Goal: Information Seeking & Learning: Check status

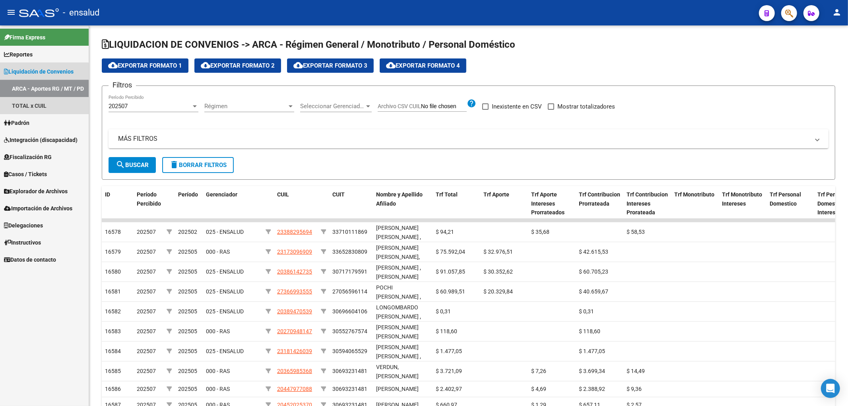
click at [25, 90] on link "ARCA - Aportes RG / MT / PD" at bounding box center [44, 88] width 89 height 17
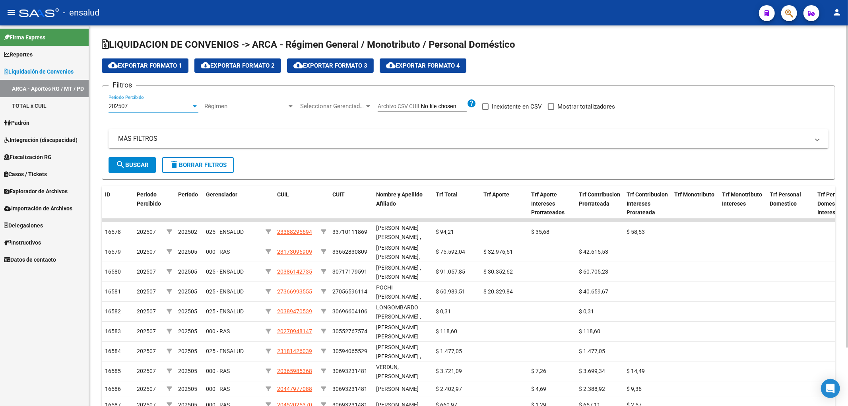
click at [176, 108] on div "202507" at bounding box center [150, 106] width 83 height 7
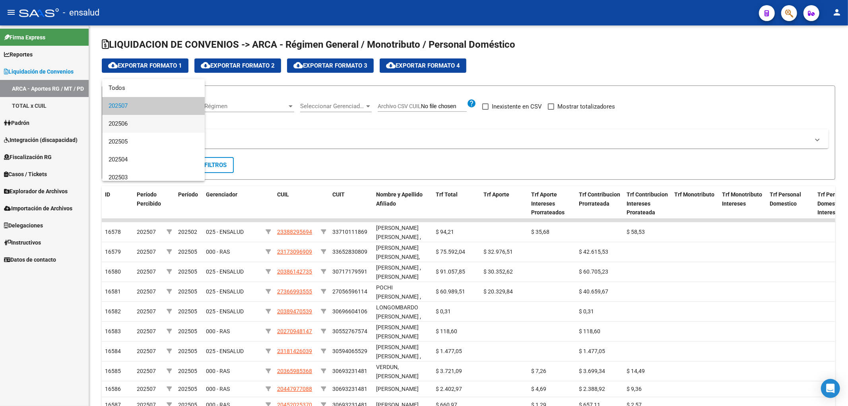
click at [129, 128] on span "202506" at bounding box center [154, 124] width 90 height 18
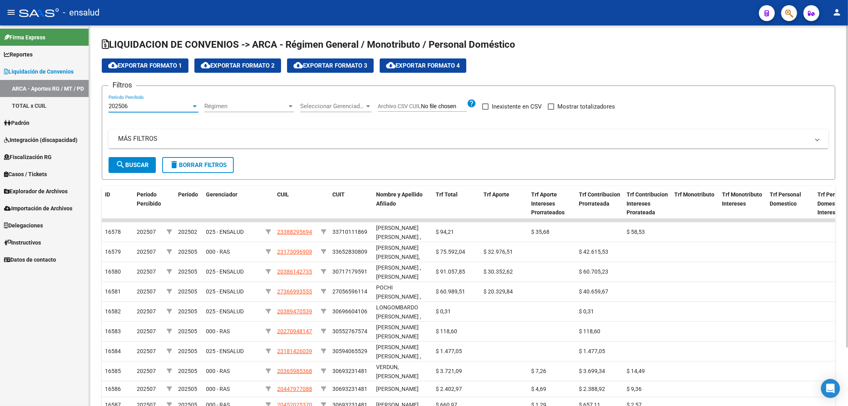
click at [136, 163] on span "search Buscar" at bounding box center [132, 164] width 33 height 7
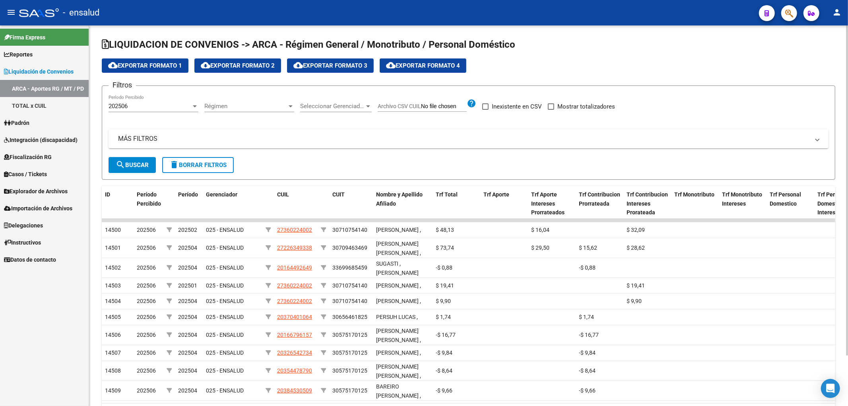
click at [148, 108] on div "202506" at bounding box center [150, 106] width 83 height 7
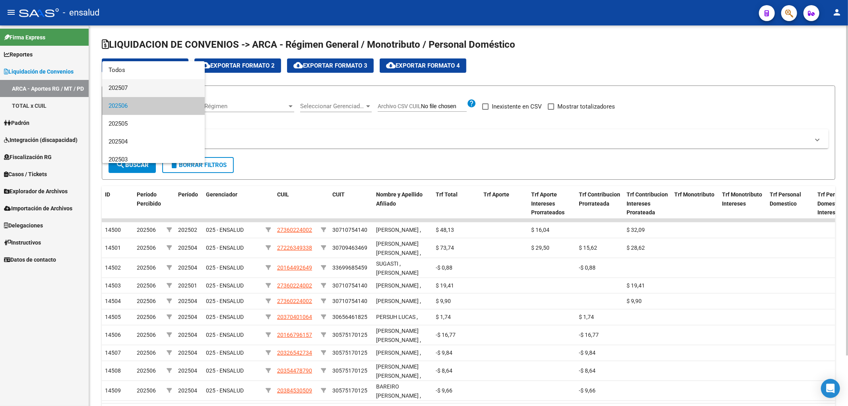
click at [154, 89] on span "202507" at bounding box center [154, 88] width 90 height 18
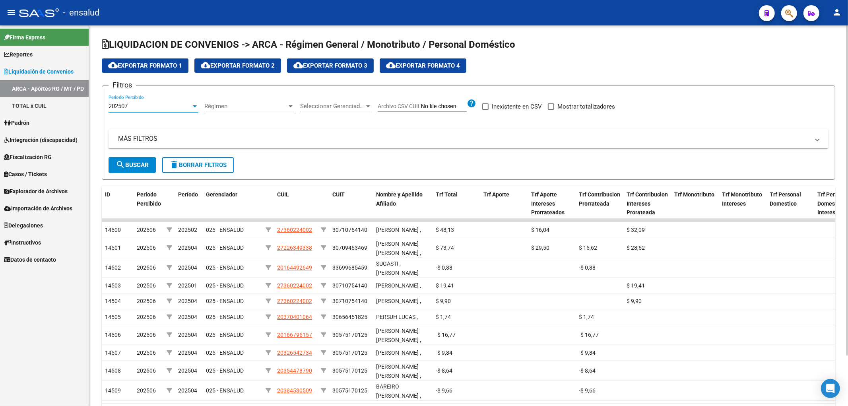
click at [340, 107] on span "Seleccionar Gerenciador" at bounding box center [332, 106] width 64 height 7
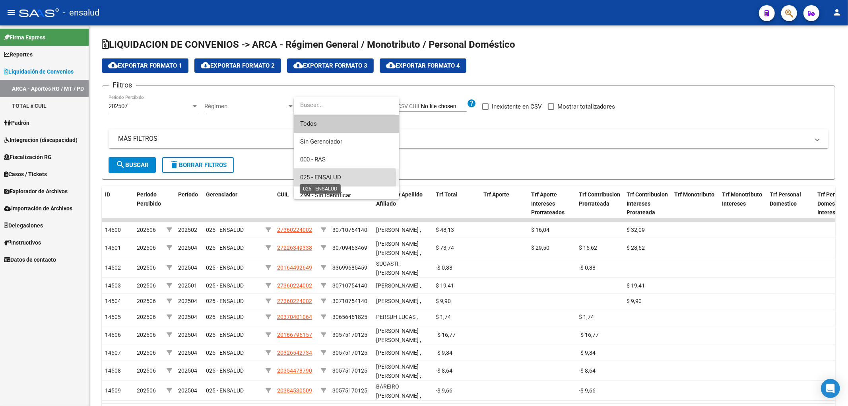
click at [332, 178] on span "025 - ENSALUD" at bounding box center [320, 177] width 41 height 7
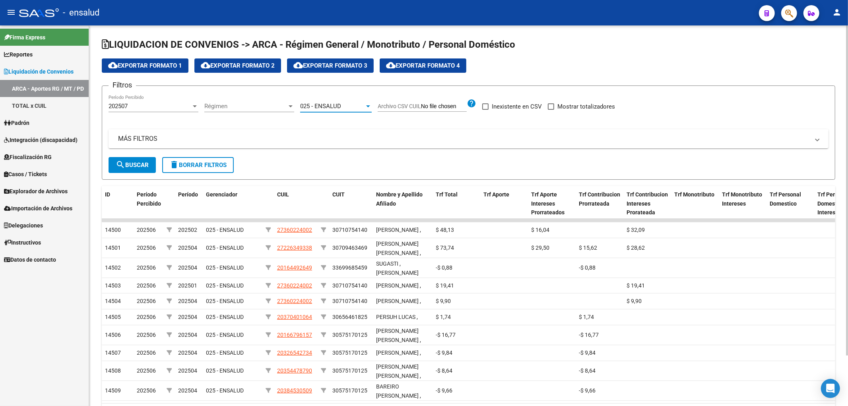
click at [137, 165] on span "search Buscar" at bounding box center [132, 164] width 33 height 7
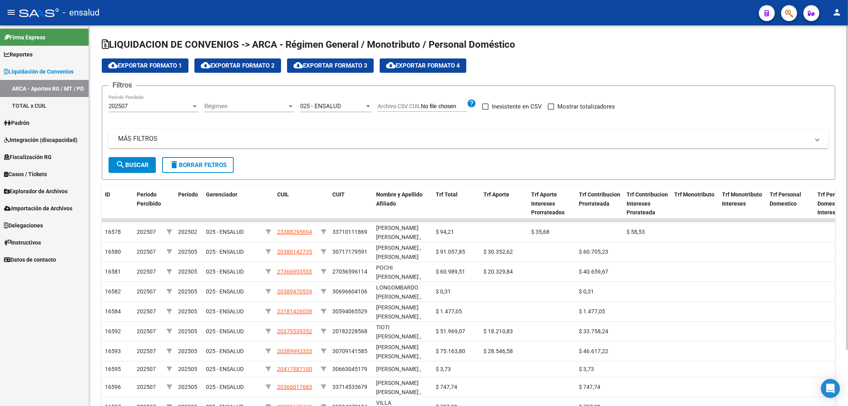
click at [555, 105] on label "Mostrar totalizadores" at bounding box center [581, 107] width 67 height 10
click at [551, 110] on input "Mostrar totalizadores" at bounding box center [551, 110] width 0 height 0
checkbox input "true"
click at [118, 163] on mat-icon "search" at bounding box center [121, 165] width 10 height 10
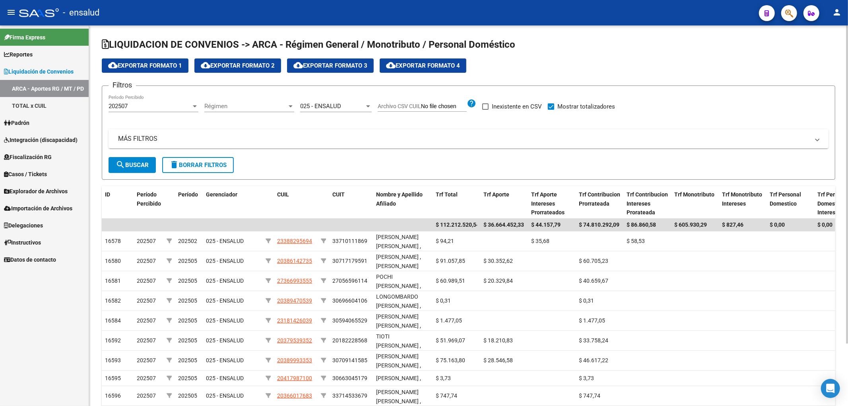
click at [161, 142] on mat-panel-title "MÁS FILTROS" at bounding box center [463, 138] width 691 height 9
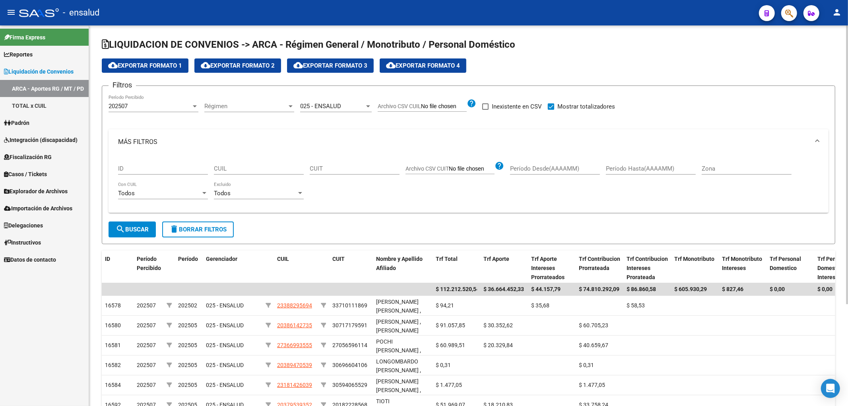
click at [512, 165] on input "Período Desde(AAAAMM)" at bounding box center [555, 168] width 90 height 7
type input "202507"
click at [634, 169] on input "Período Hasta(AAAAMM)" at bounding box center [651, 168] width 90 height 7
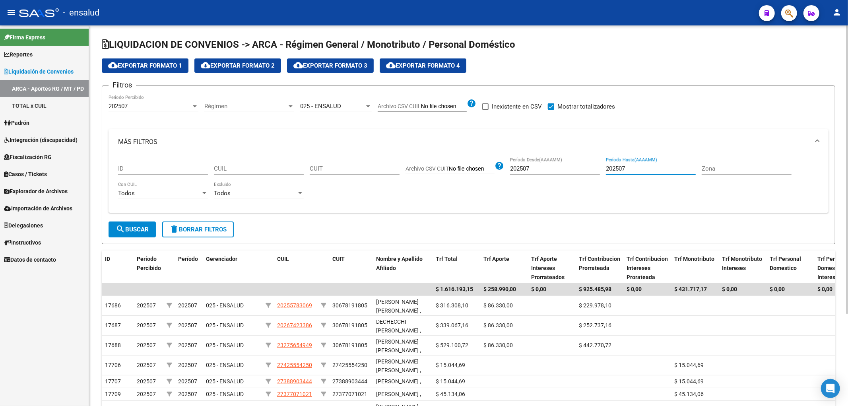
type input "202507"
click at [122, 231] on mat-icon "search" at bounding box center [121, 229] width 10 height 10
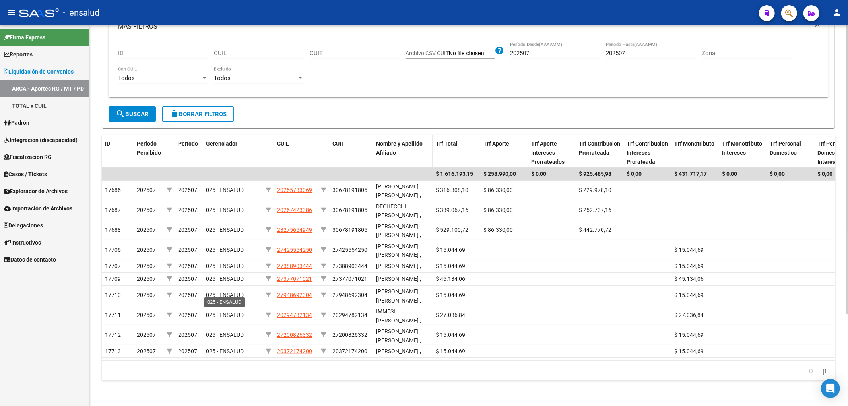
scroll to position [33, 0]
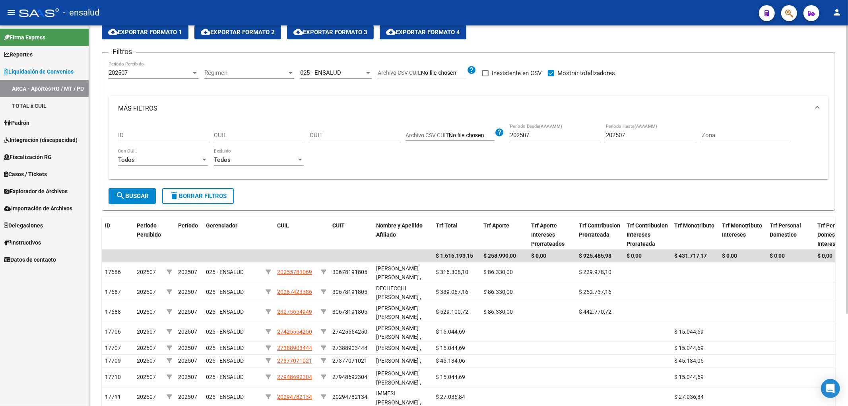
click at [633, 140] on div "202507 Período Hasta(AAAAMM)" at bounding box center [651, 132] width 90 height 17
click at [533, 133] on input "202507" at bounding box center [555, 135] width 90 height 7
type input "202506"
click at [631, 133] on input "202507" at bounding box center [651, 135] width 90 height 7
type input "202506"
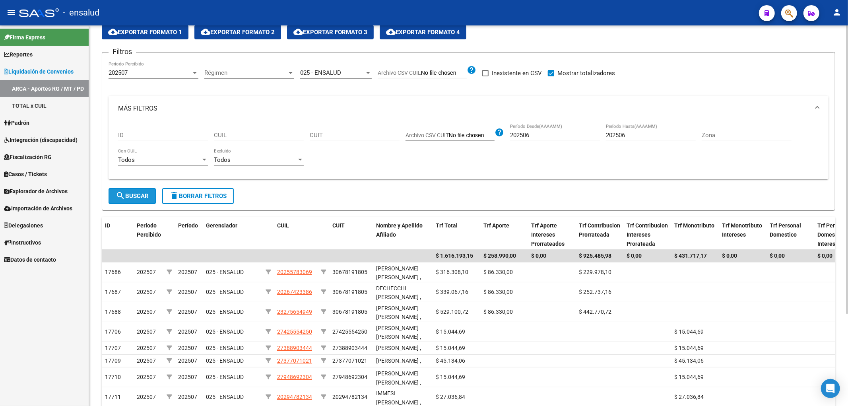
click at [124, 196] on mat-icon "search" at bounding box center [121, 196] width 10 height 10
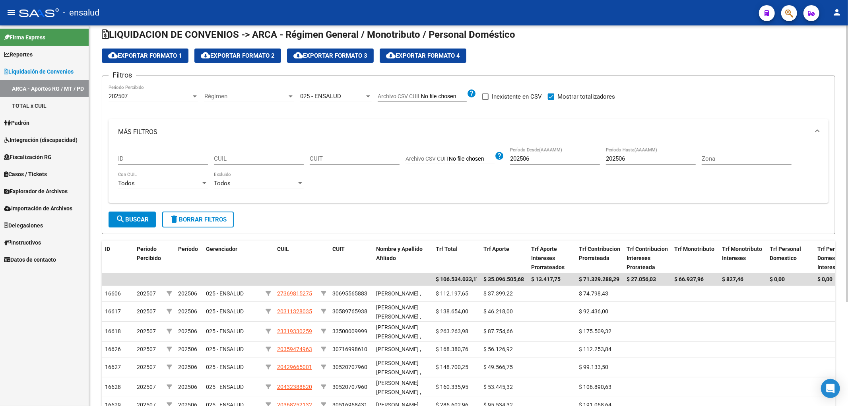
scroll to position [142, 0]
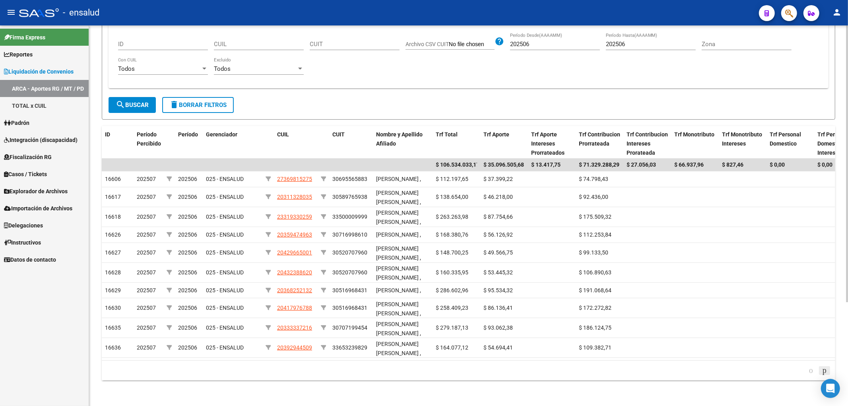
click at [824, 372] on icon "go to next page" at bounding box center [824, 370] width 6 height 10
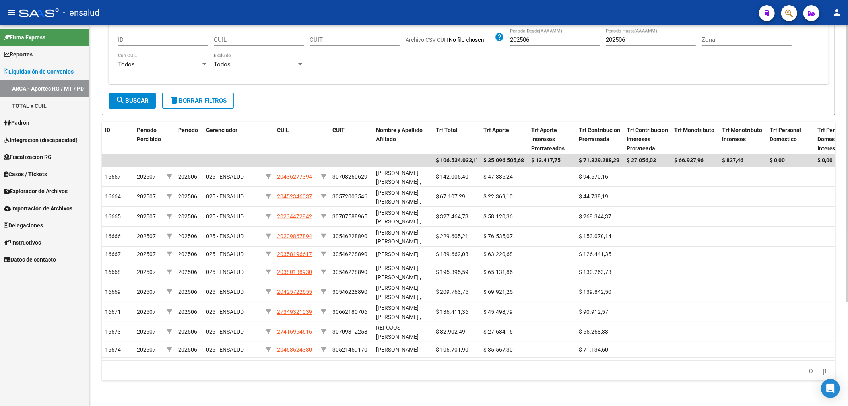
scroll to position [54, 0]
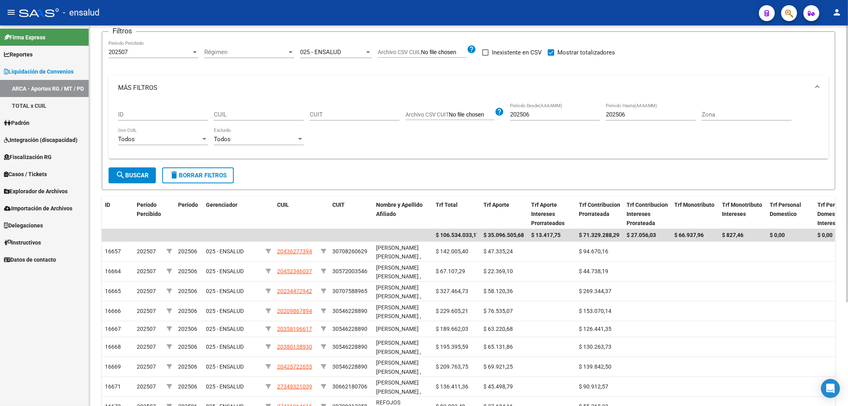
click at [596, 110] on div "202506 Período Desde(AAAAMM)" at bounding box center [555, 111] width 90 height 17
click at [578, 113] on input "202506" at bounding box center [555, 114] width 90 height 7
click at [264, 113] on input "CUIL" at bounding box center [259, 114] width 90 height 7
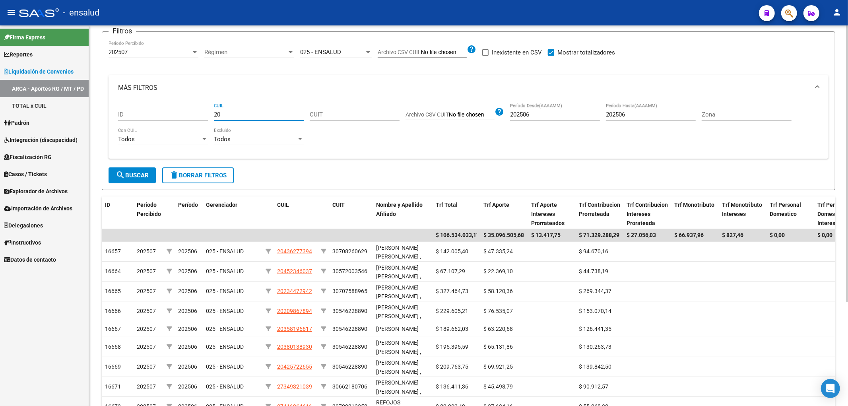
paste input "-43256251"
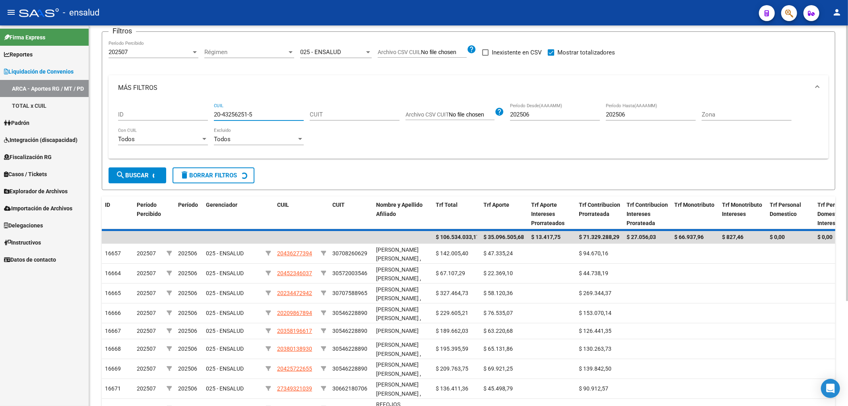
scroll to position [0, 0]
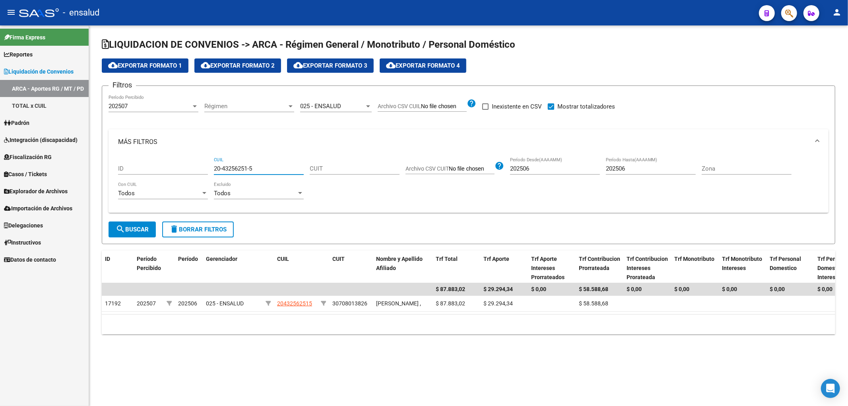
drag, startPoint x: 222, startPoint y: 171, endPoint x: 249, endPoint y: 174, distance: 27.5
click at [249, 174] on div "20-43256251-5 CUIL" at bounding box center [259, 165] width 90 height 17
type input "20-43256251-5"
click at [543, 167] on input "202506" at bounding box center [555, 168] width 90 height 7
click at [146, 230] on span "search Buscar" at bounding box center [132, 229] width 33 height 7
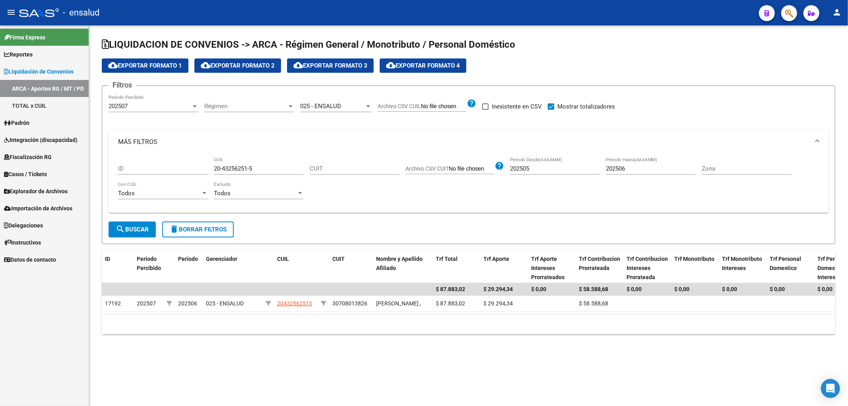
click at [575, 166] on input "202505" at bounding box center [555, 168] width 90 height 7
click at [122, 229] on mat-icon "search" at bounding box center [121, 229] width 10 height 10
click at [543, 175] on div "202504 Período Desde(AAAAMM)" at bounding box center [555, 169] width 90 height 25
click at [546, 169] on input "202504" at bounding box center [555, 168] width 90 height 7
type input "2"
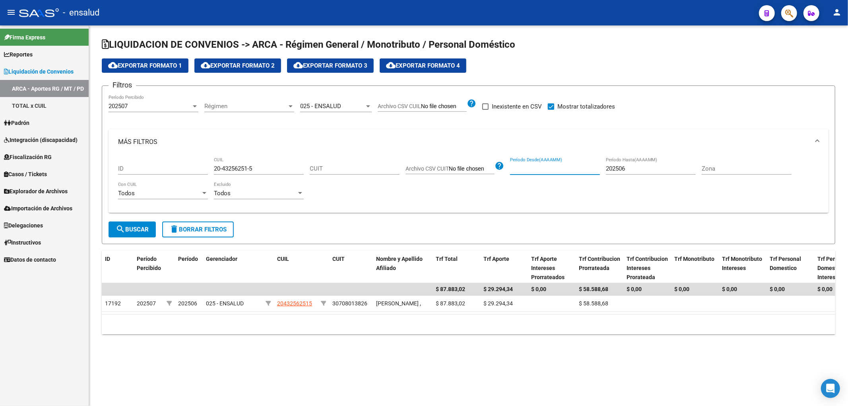
click at [138, 235] on button "search Buscar" at bounding box center [132, 229] width 47 height 16
click at [178, 107] on div "202507" at bounding box center [150, 106] width 83 height 7
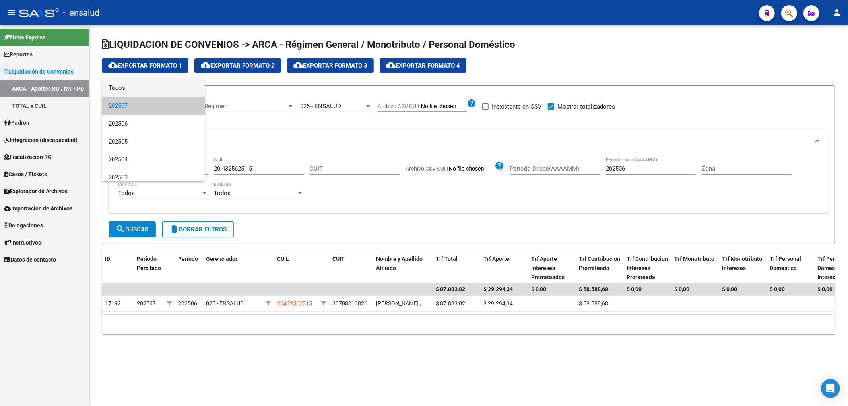
click at [146, 90] on span "Todos" at bounding box center [154, 88] width 90 height 18
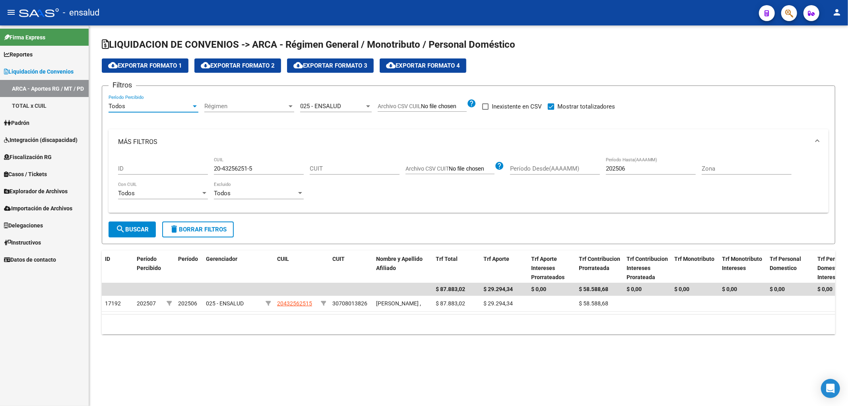
click at [144, 233] on button "search Buscar" at bounding box center [132, 229] width 47 height 16
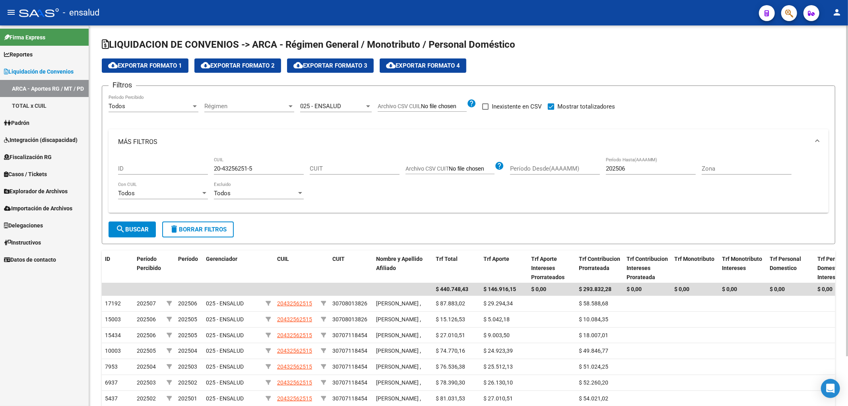
scroll to position [44, 0]
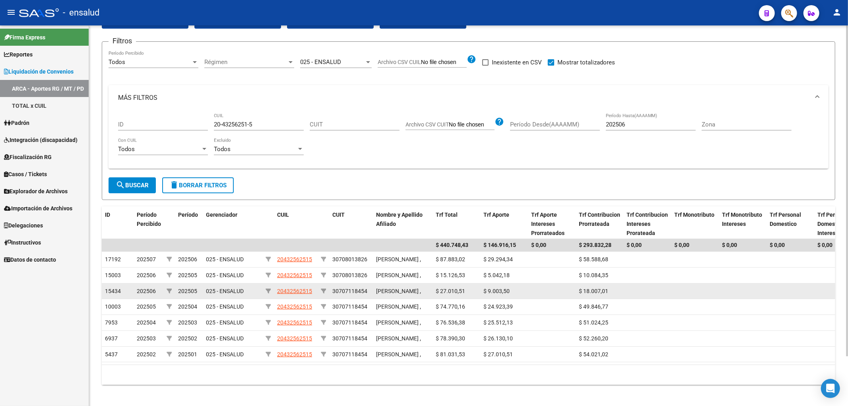
click at [518, 297] on datatable-body-cell "$ 9.003,50" at bounding box center [504, 291] width 48 height 16
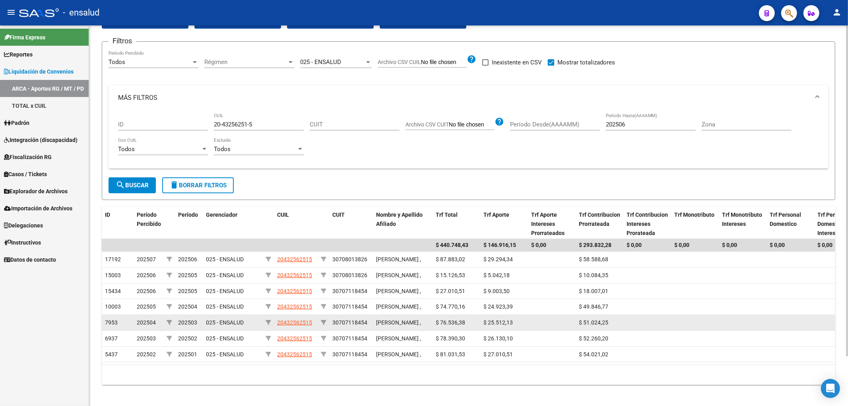
click at [622, 324] on datatable-body-cell "$ 51.024,25" at bounding box center [600, 323] width 48 height 16
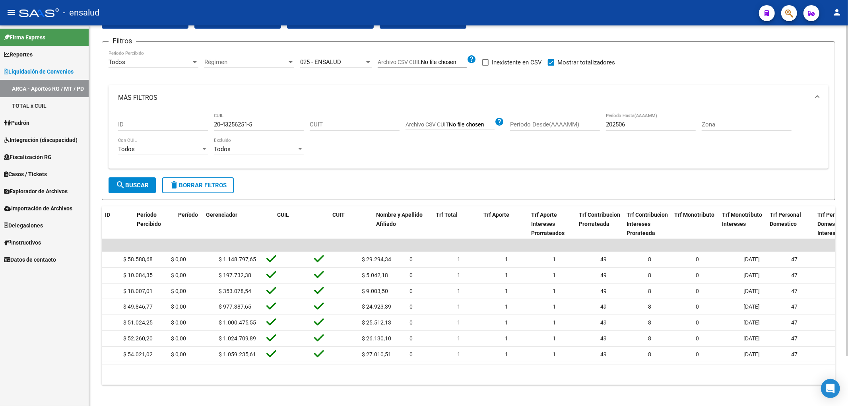
scroll to position [0, 0]
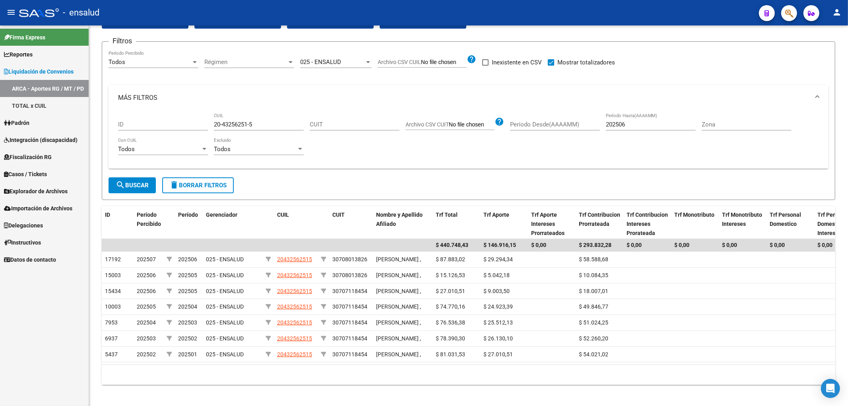
click at [44, 209] on span "Importación de Archivos" at bounding box center [38, 208] width 68 height 9
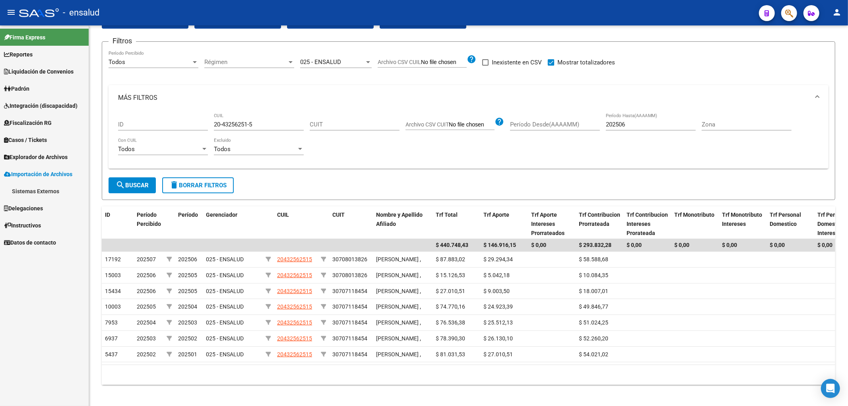
click at [45, 154] on span "Explorador de Archivos" at bounding box center [36, 157] width 64 height 9
click at [14, 207] on link "SSS" at bounding box center [44, 208] width 89 height 17
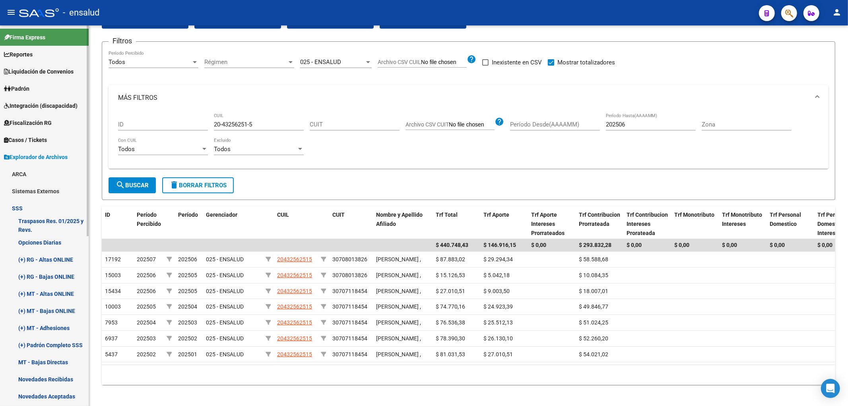
click at [26, 240] on link "Opciones Diarias" at bounding box center [44, 242] width 89 height 17
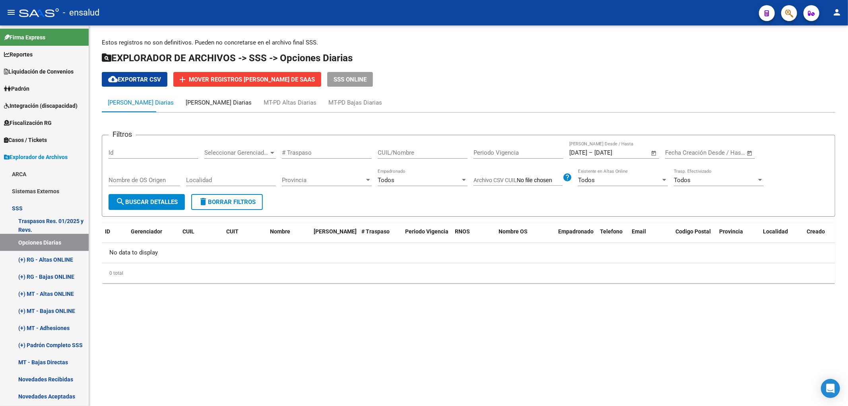
click at [186, 99] on div "[PERSON_NAME] Diarias" at bounding box center [219, 102] width 66 height 9
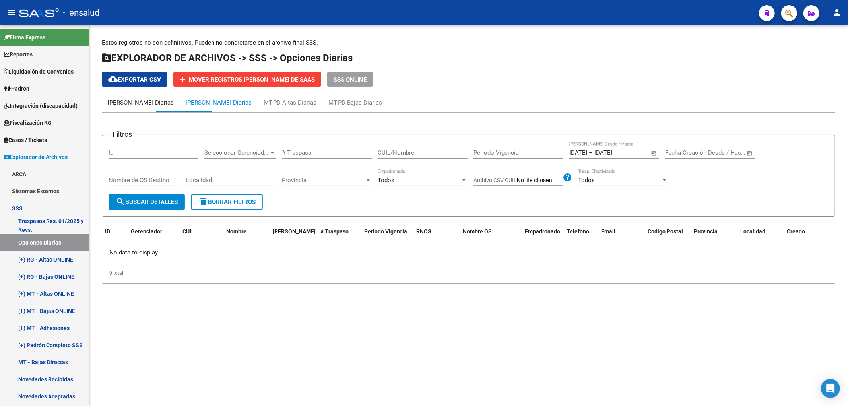
click at [132, 102] on div "[PERSON_NAME] Diarias" at bounding box center [141, 102] width 66 height 9
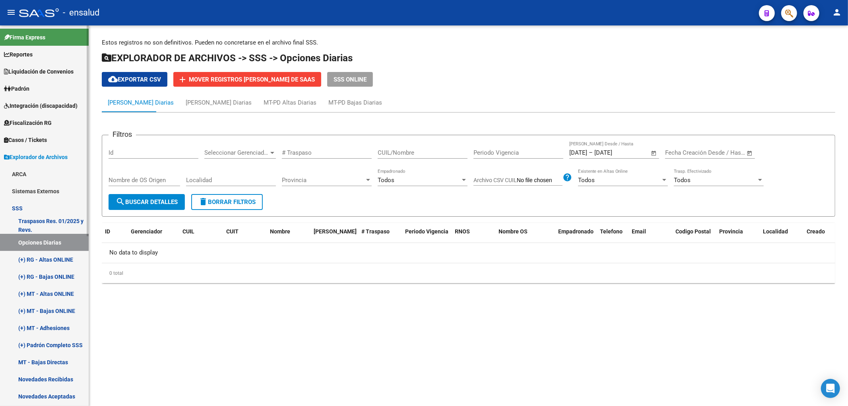
click at [54, 277] on link "(+) RG - Bajas ONLINE" at bounding box center [44, 276] width 89 height 17
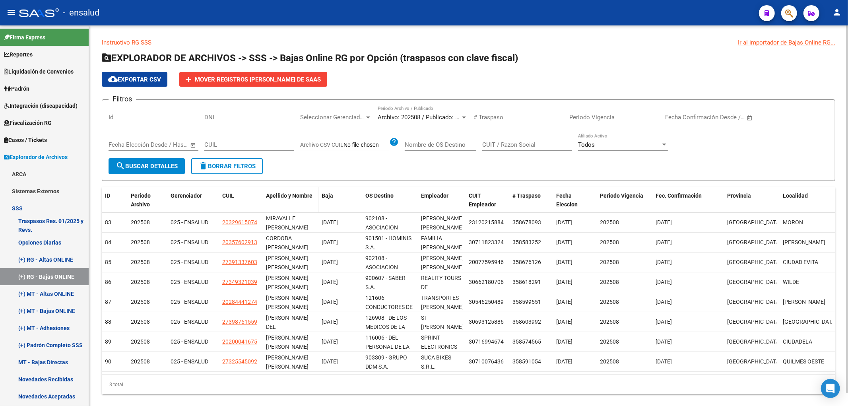
click at [271, 192] on span "Apellido y Nombre" at bounding box center [289, 195] width 47 height 6
click at [274, 196] on span "Apellido y Nombre" at bounding box center [289, 195] width 47 height 6
click at [456, 118] on span "Archivo: 202508 / Publicado: 202507" at bounding box center [426, 117] width 97 height 7
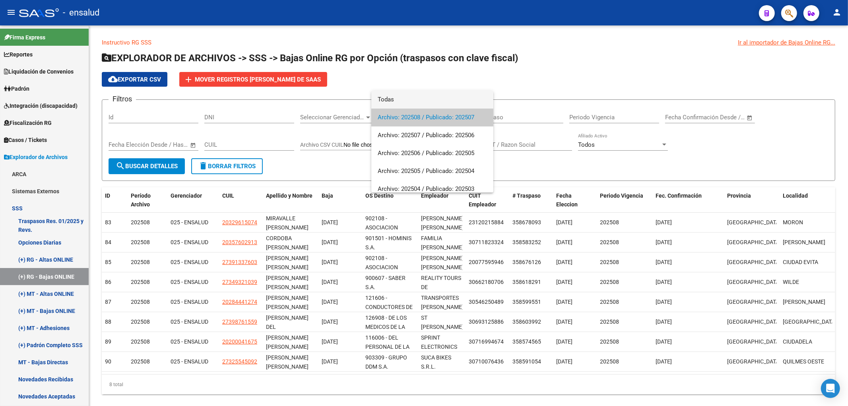
click at [418, 105] on span "Todas" at bounding box center [432, 100] width 109 height 18
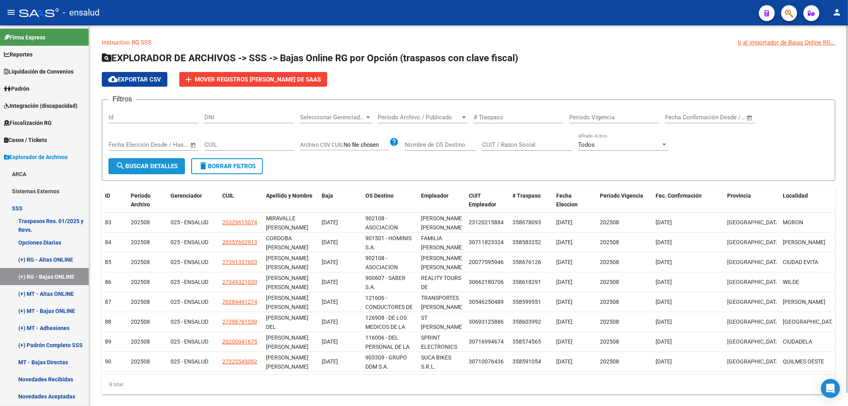
click at [164, 164] on span "search Buscar Detalles" at bounding box center [147, 166] width 62 height 7
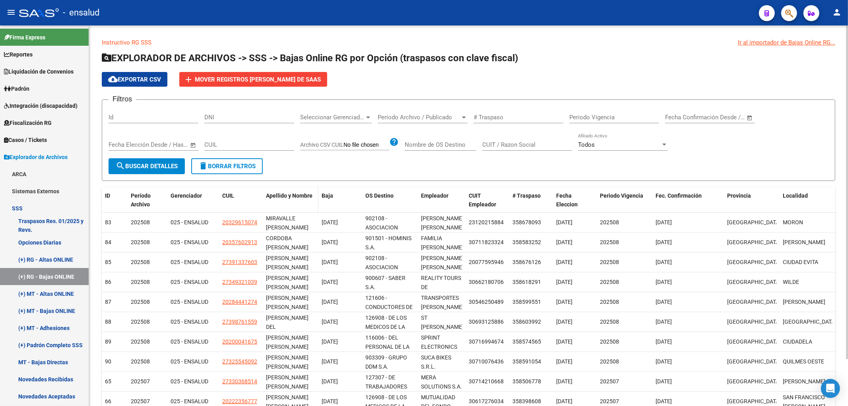
click at [305, 198] on div "Apellido y Nombre" at bounding box center [290, 195] width 49 height 9
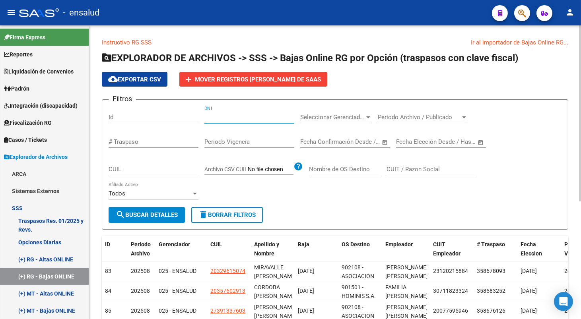
click at [263, 121] on input "DNI" at bounding box center [249, 117] width 90 height 7
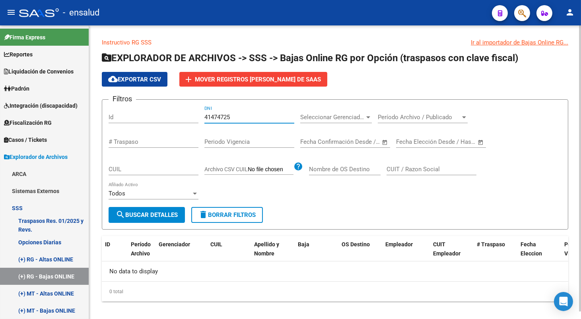
type input "41474725"
